Goal: Information Seeking & Learning: Learn about a topic

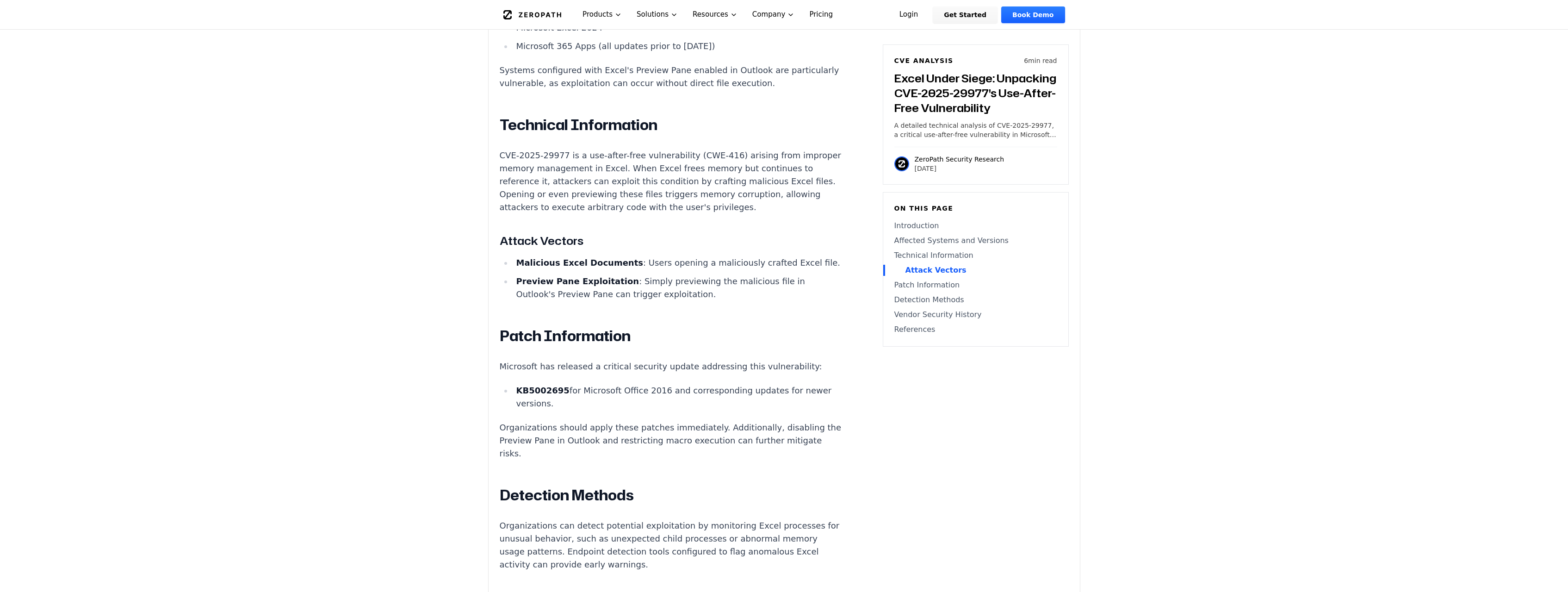
scroll to position [755, 0]
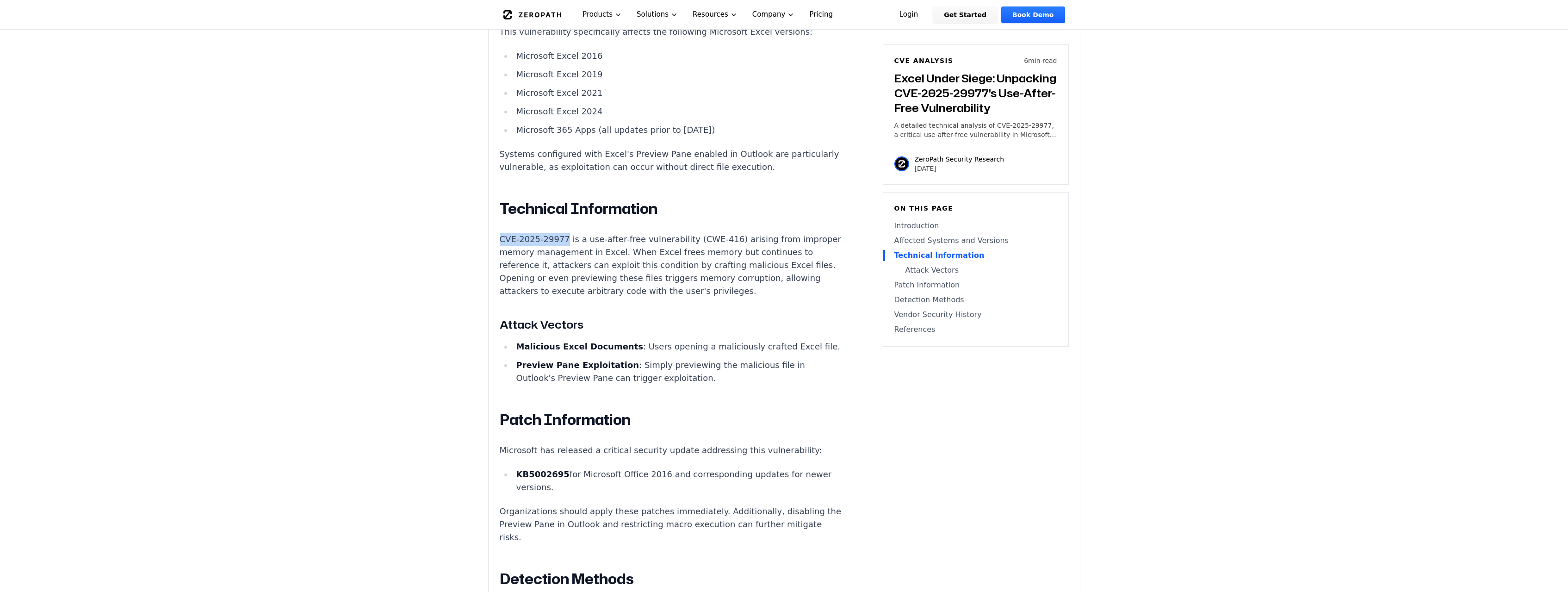
drag, startPoint x: 499, startPoint y: 230, endPoint x: 562, endPoint y: 230, distance: 63.0
click at [562, 230] on div "Experimental AI-Generated Content This CVE analysis is an experimental publicat…" at bounding box center [784, 238] width 592 height 1462
copy p "CVE-2025-29977"
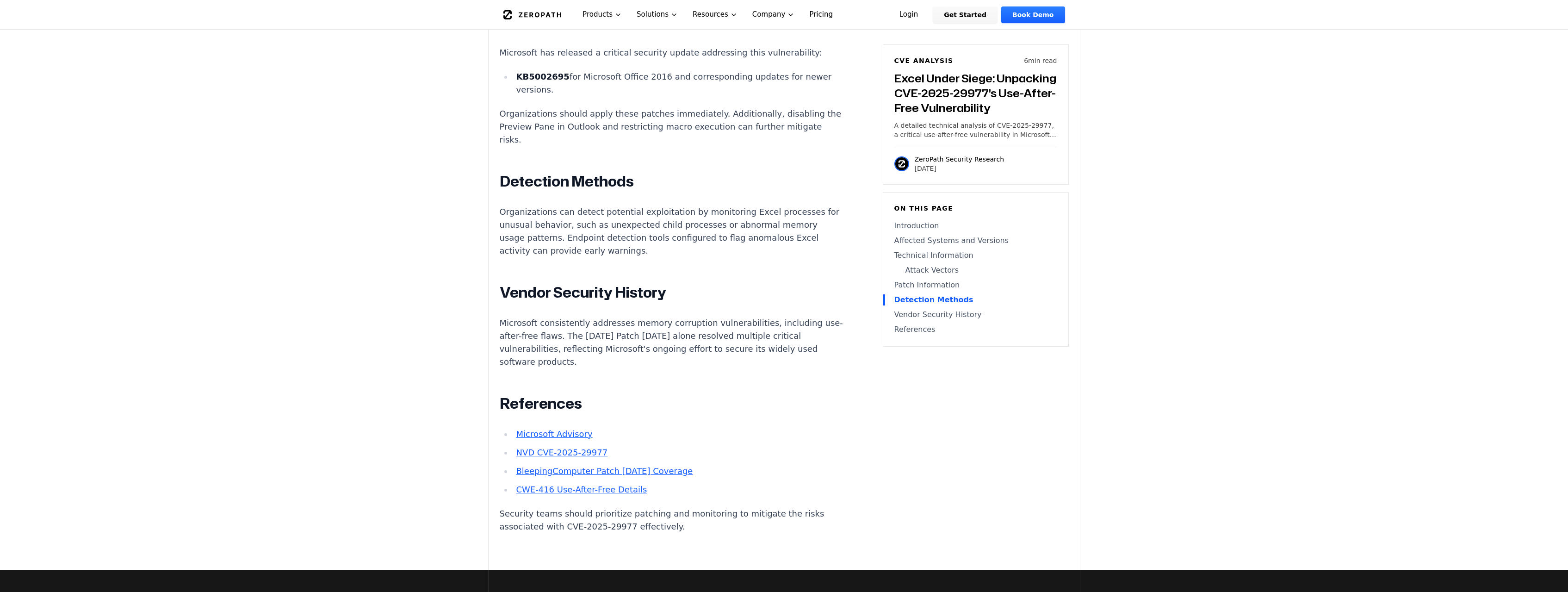
scroll to position [1228, 0]
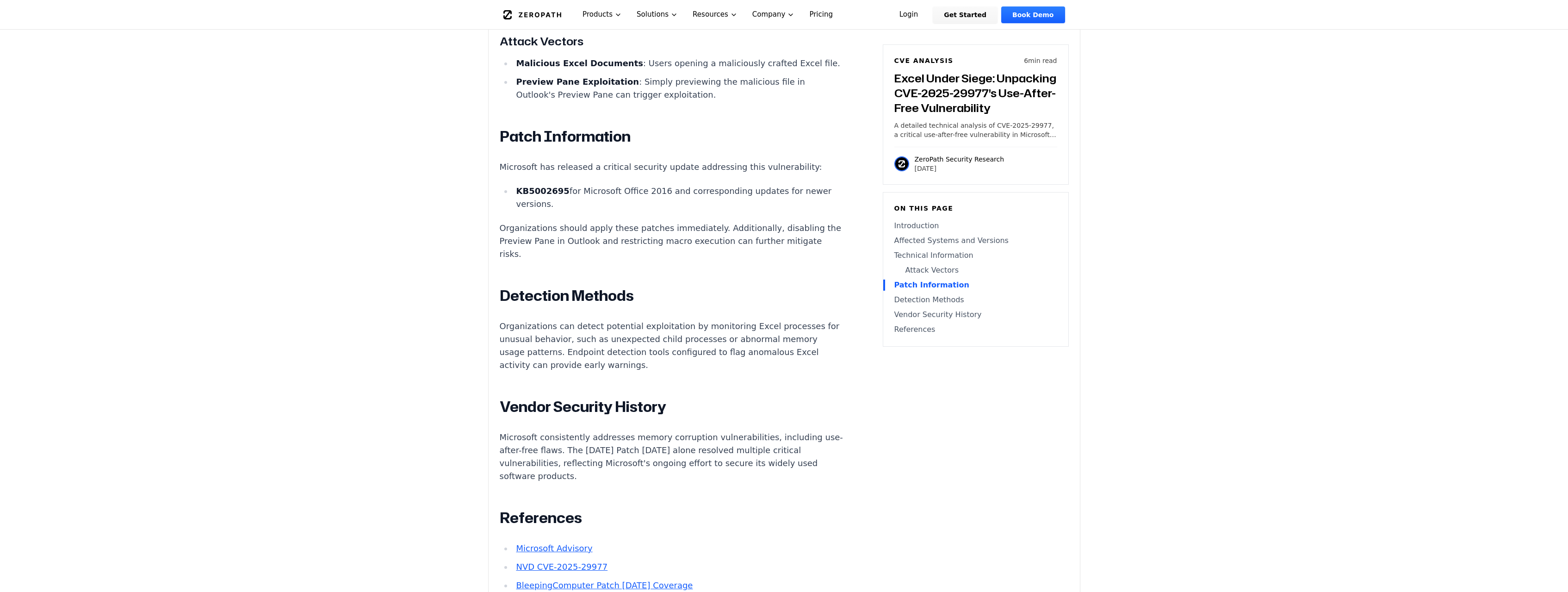
scroll to position [1228, 0]
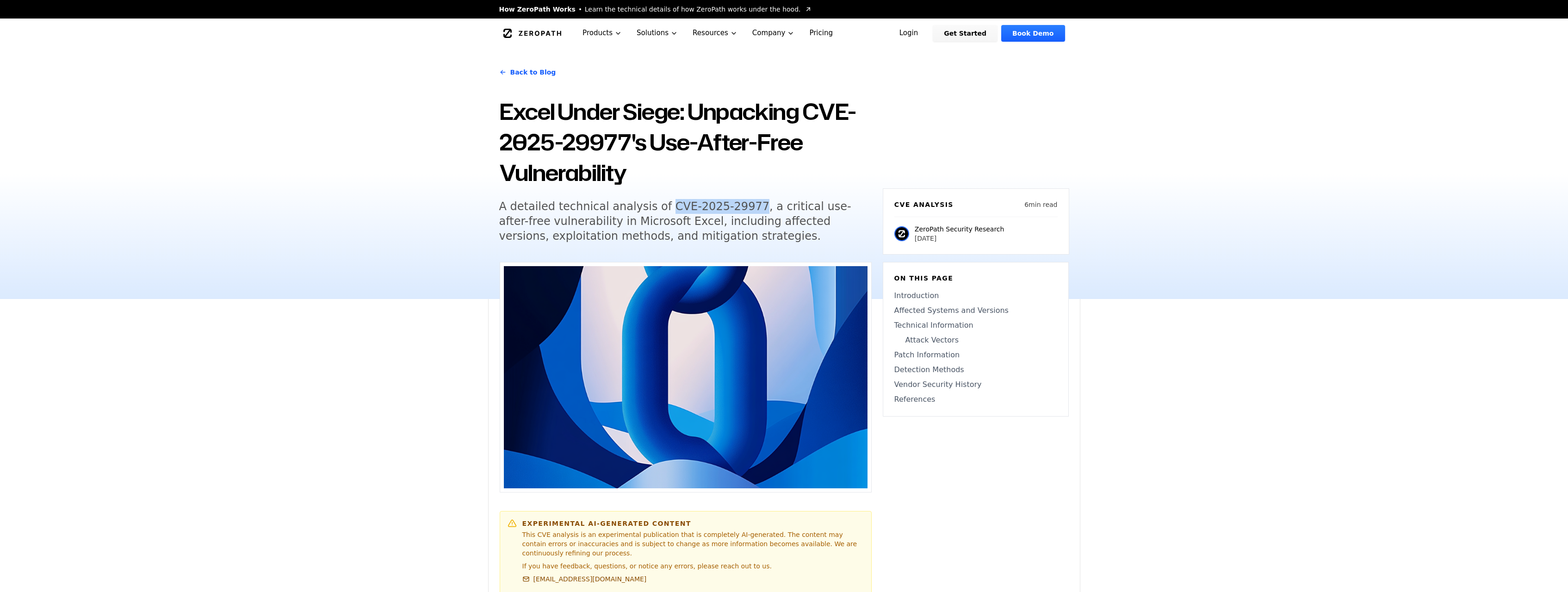
click at [733, 206] on h5 "A detailed technical analysis of CVE-2025-29977, a critical use-after-free vuln…" at bounding box center [677, 222] width 355 height 45
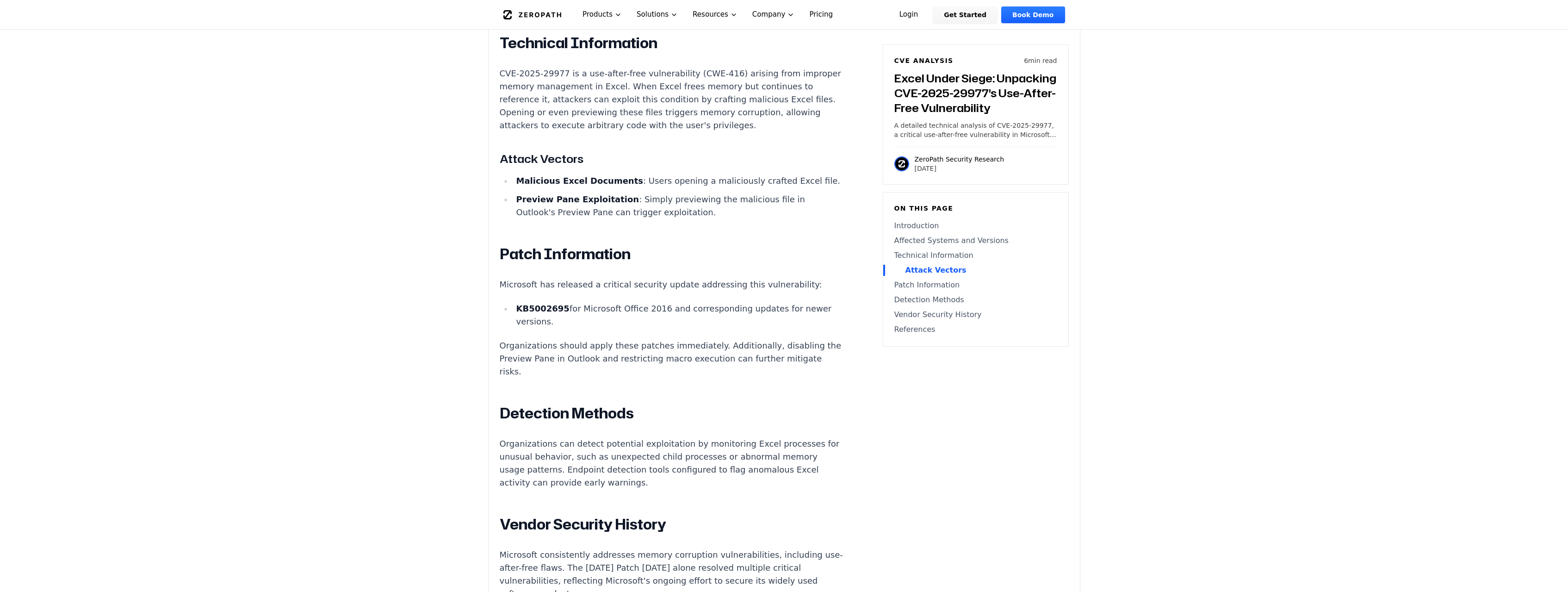
scroll to position [755, 0]
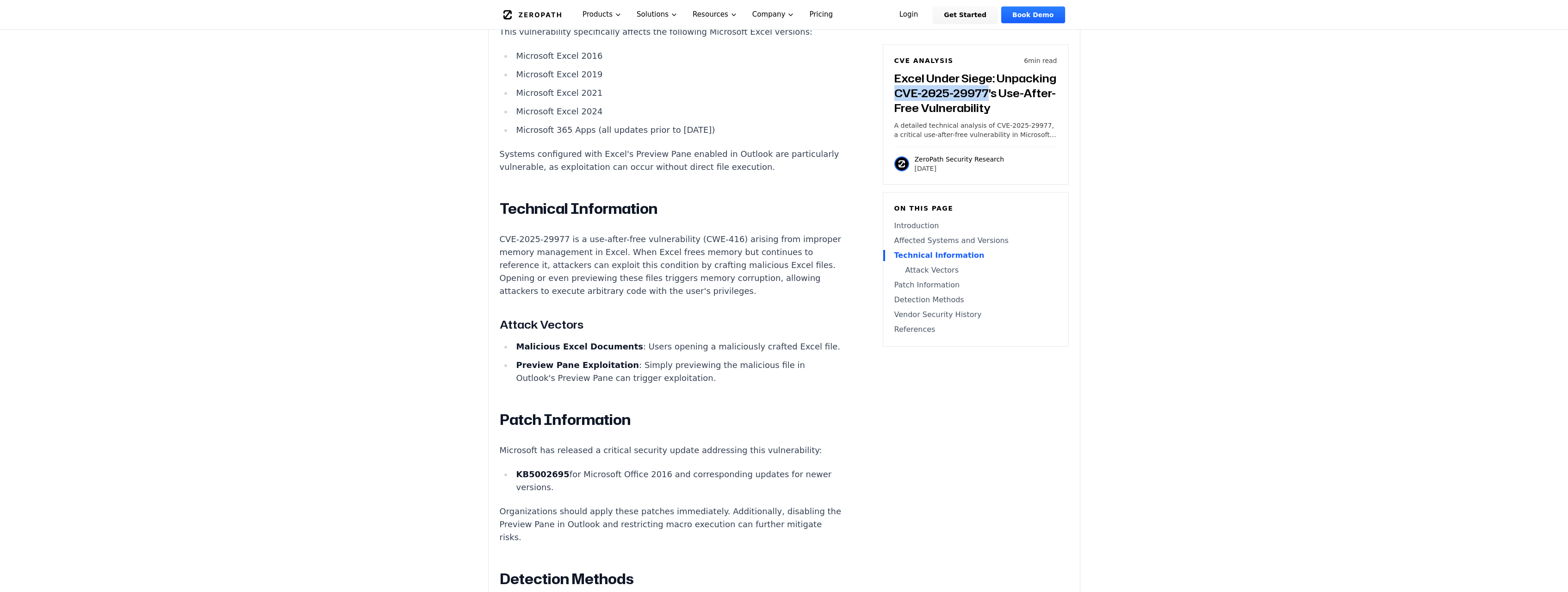
drag, startPoint x: 893, startPoint y: 91, endPoint x: 990, endPoint y: 89, distance: 97.0
click at [990, 89] on div "CVE Analysis 6 min read Excel Under Siege: Unpacking CVE-2025-29977's Use-After…" at bounding box center [976, 115] width 186 height 140
copy h3 "CVE-2025-29977"
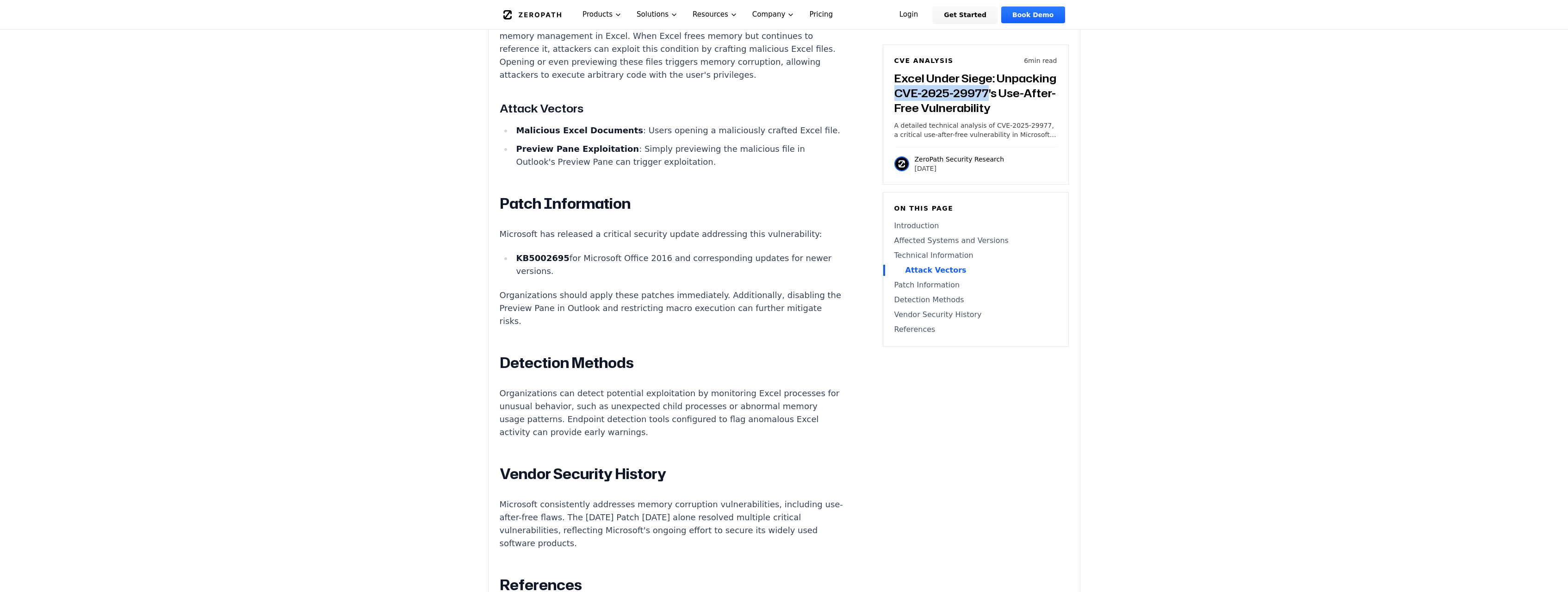
scroll to position [992, 0]
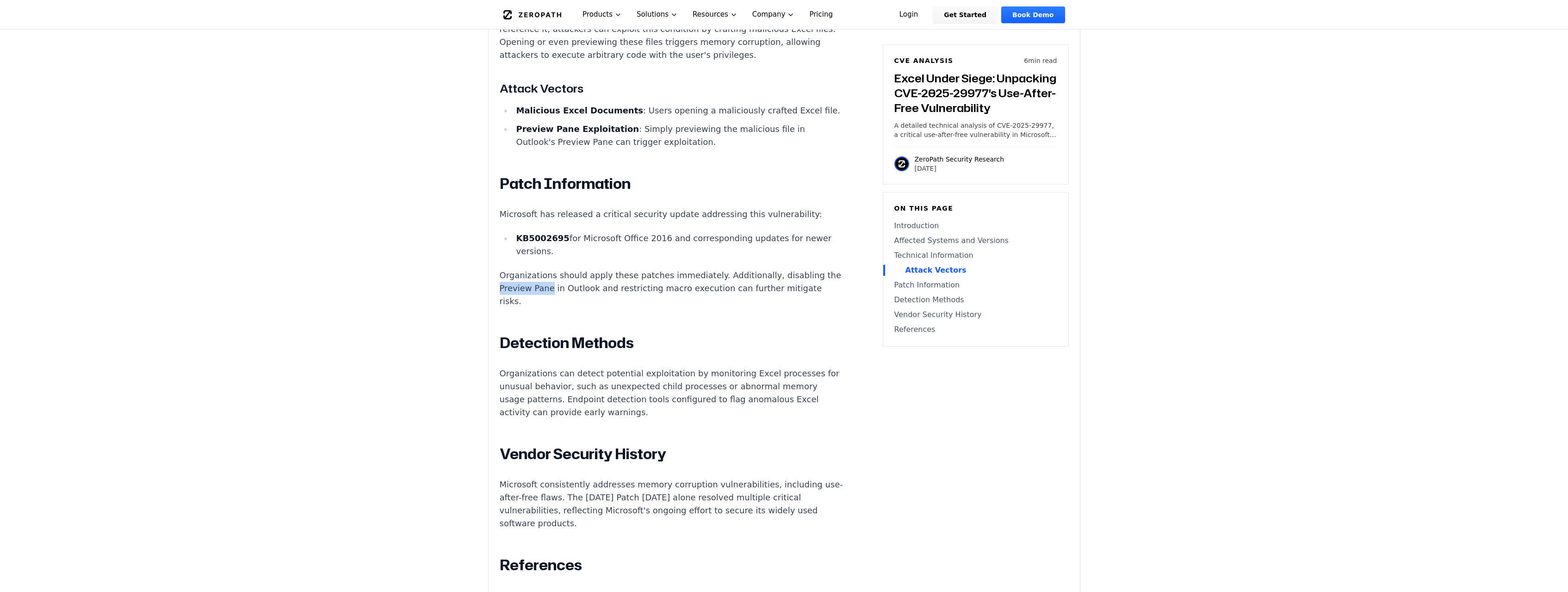
drag, startPoint x: 513, startPoint y: 292, endPoint x: 561, endPoint y: 295, distance: 48.1
click at [561, 295] on p "Organizations should apply these patches immediately. Additionally, disabling t…" at bounding box center [671, 288] width 344 height 39
copy p "Preview Pane"
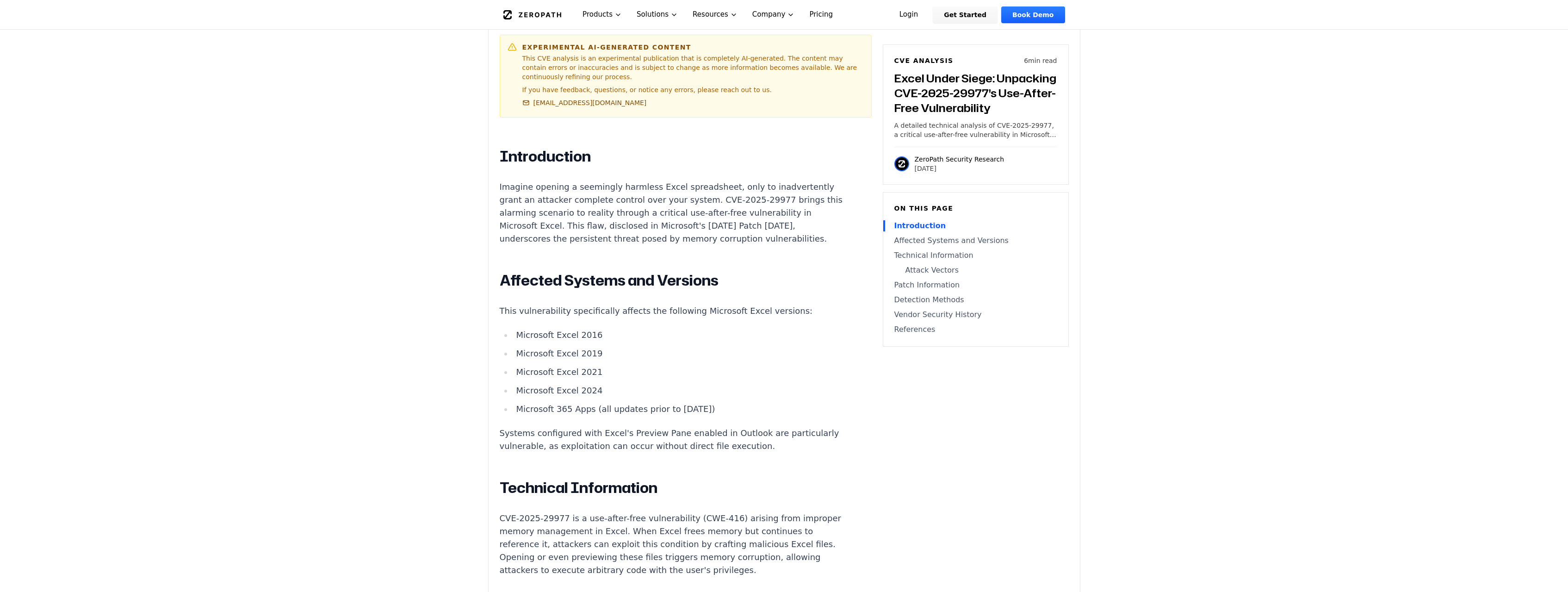
scroll to position [519, 0]
